Goal: Check status

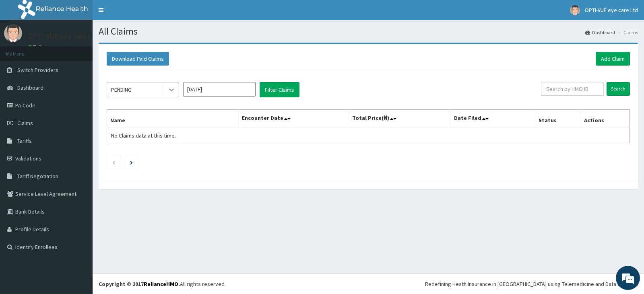
click at [167, 90] on div at bounding box center [171, 90] width 14 height 14
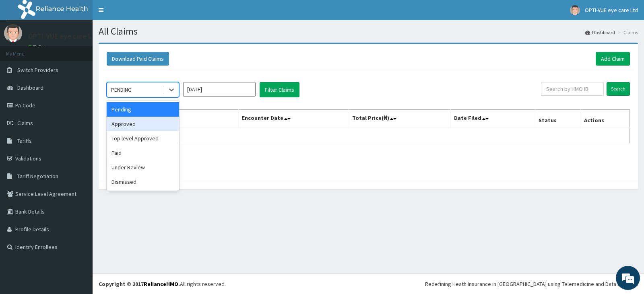
click at [137, 123] on div "Approved" at bounding box center [143, 124] width 72 height 14
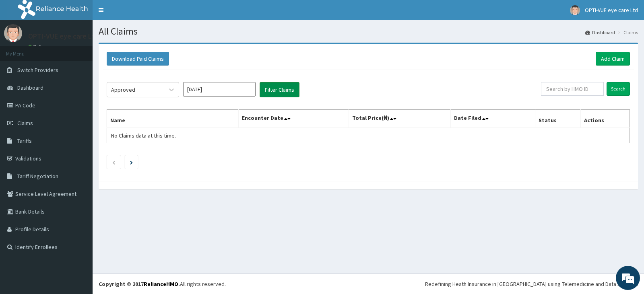
click at [283, 92] on button "Filter Claims" at bounding box center [280, 89] width 40 height 15
click at [227, 90] on input "[DATE]" at bounding box center [219, 89] width 72 height 14
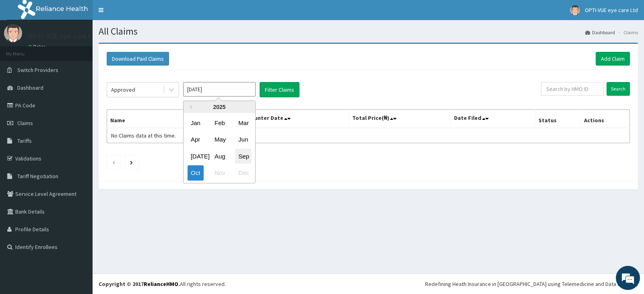
click at [238, 155] on div "Sep" at bounding box center [243, 156] width 16 height 15
type input "[DATE]"
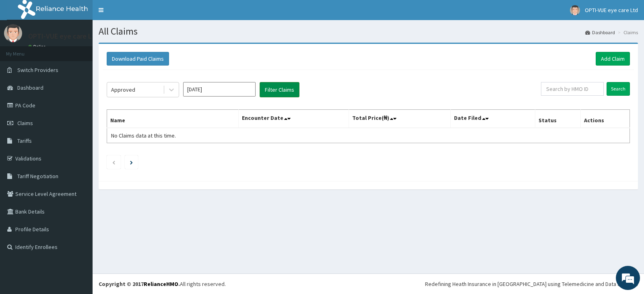
click at [276, 94] on button "Filter Claims" at bounding box center [280, 89] width 40 height 15
